Goal: Find specific page/section: Find specific page/section

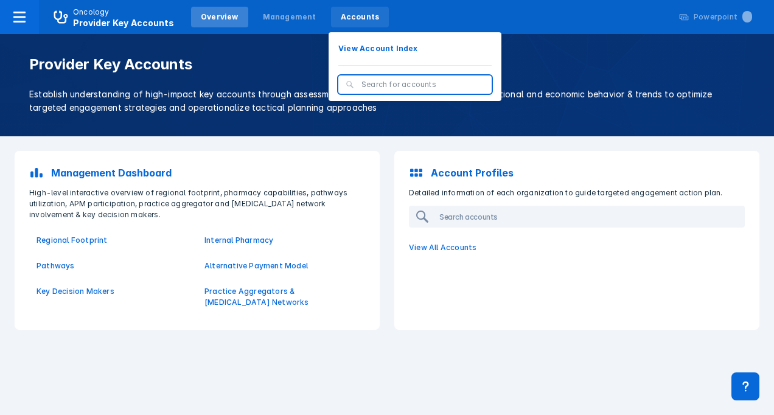
click at [341, 10] on div "Accounts" at bounding box center [360, 17] width 58 height 21
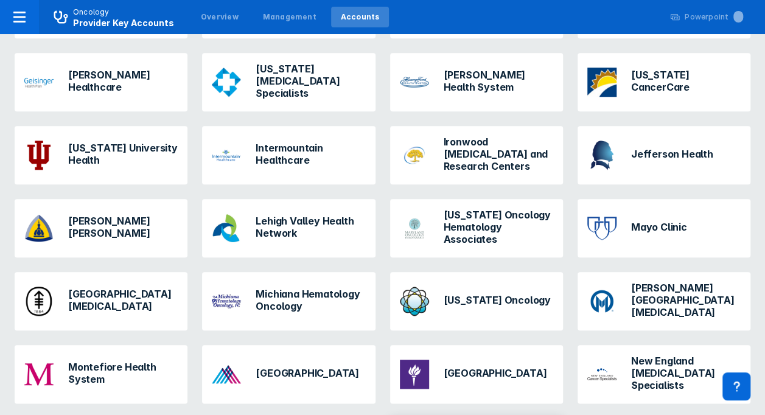
scroll to position [974, 0]
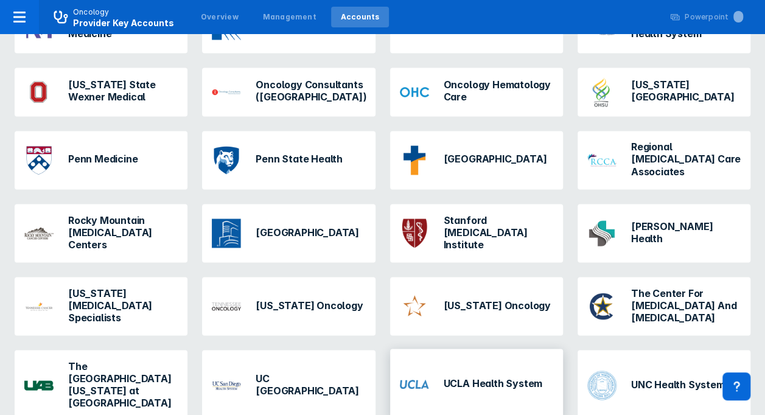
click at [467, 377] on h3 "UCLA Health System" at bounding box center [493, 383] width 99 height 12
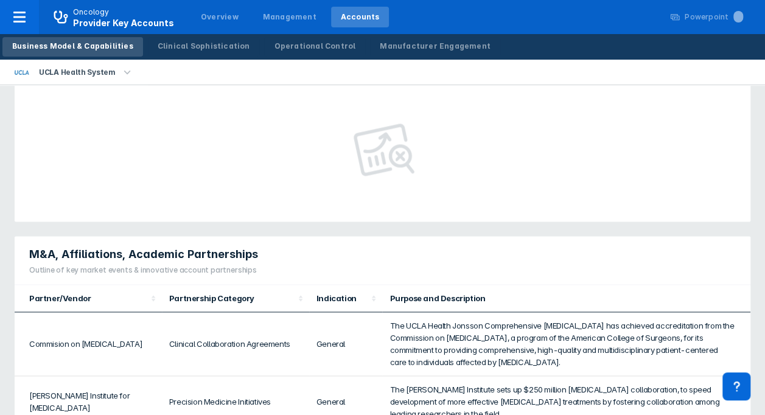
scroll to position [374, 0]
